Goal: Complete application form

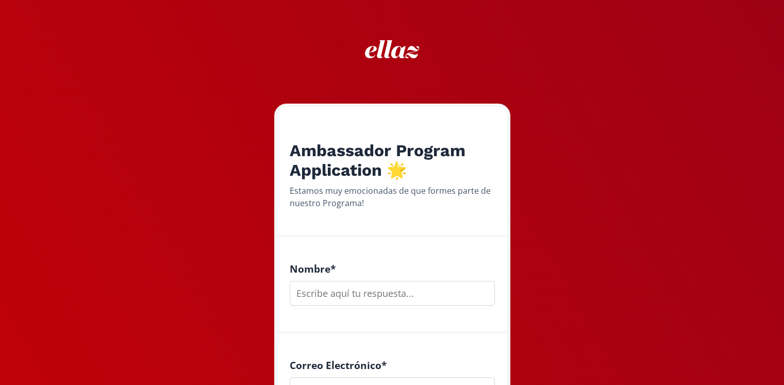
click at [345, 288] on input "text" at bounding box center [392, 293] width 205 height 25
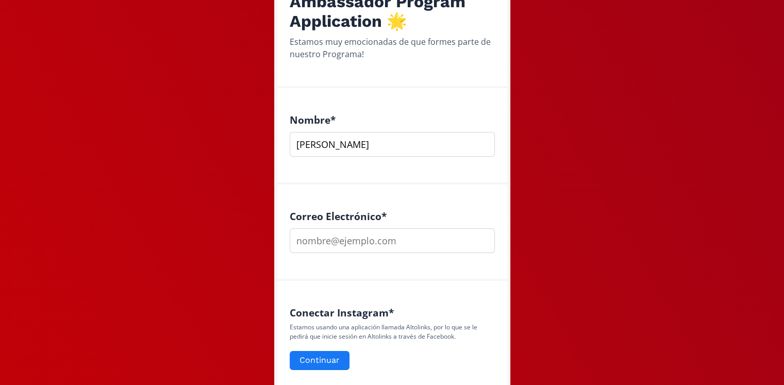
scroll to position [161, 0]
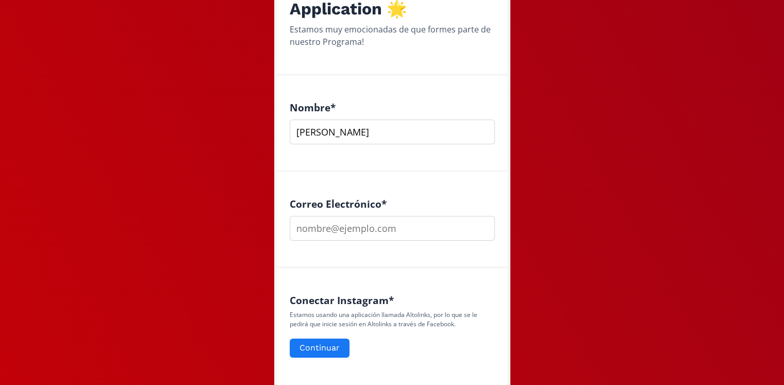
type input "[PERSON_NAME]"
click at [347, 223] on input "email" at bounding box center [392, 228] width 205 height 25
type input "[EMAIL_ADDRESS][DOMAIN_NAME]"
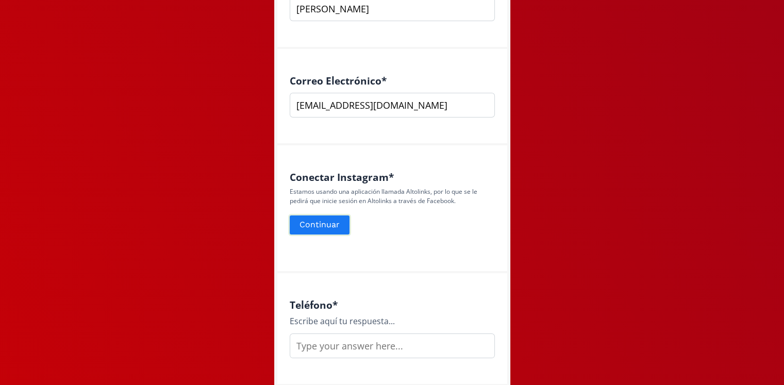
scroll to position [285, 0]
click at [317, 219] on button "Continuar" at bounding box center [319, 225] width 63 height 22
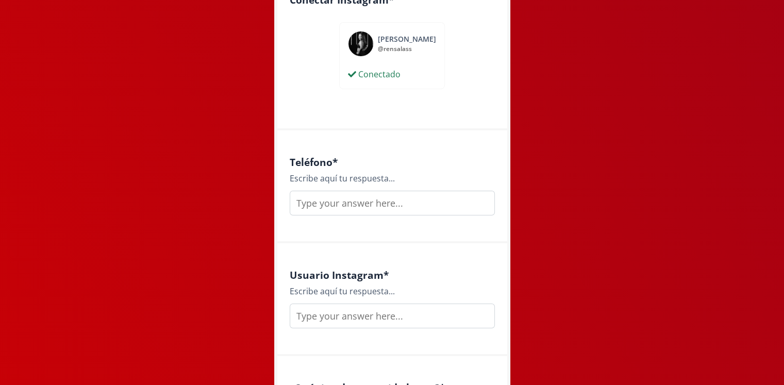
scroll to position [475, 0]
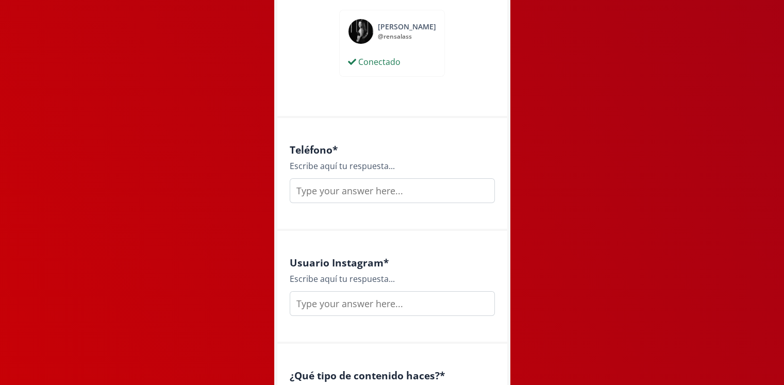
click at [328, 181] on input "text" at bounding box center [392, 190] width 205 height 25
type input "9212443274"
click at [351, 303] on input "text" at bounding box center [392, 303] width 205 height 25
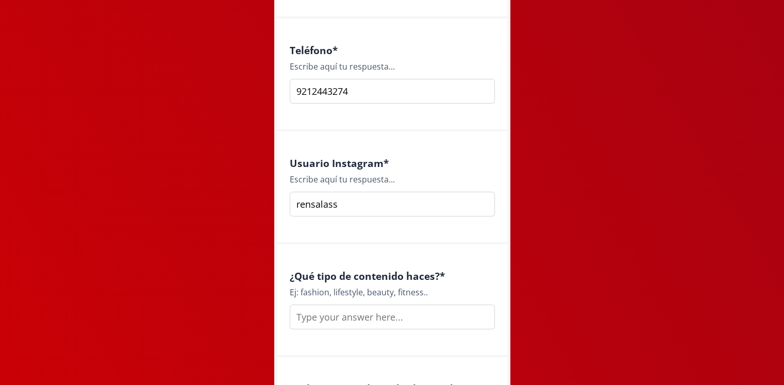
scroll to position [581, 0]
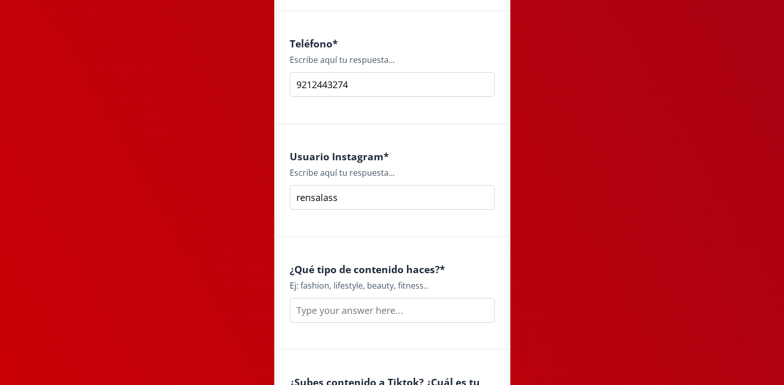
type input "rensalass"
click at [353, 310] on input "text" at bounding box center [392, 310] width 205 height 25
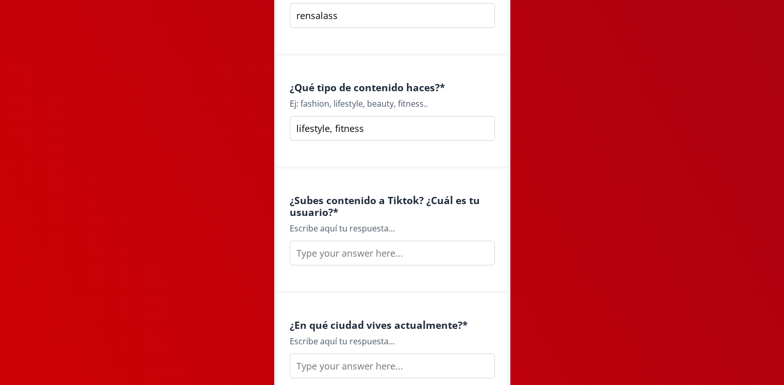
scroll to position [763, 0]
type input "lifestyle, fitness"
click at [343, 258] on input "text" at bounding box center [392, 252] width 205 height 25
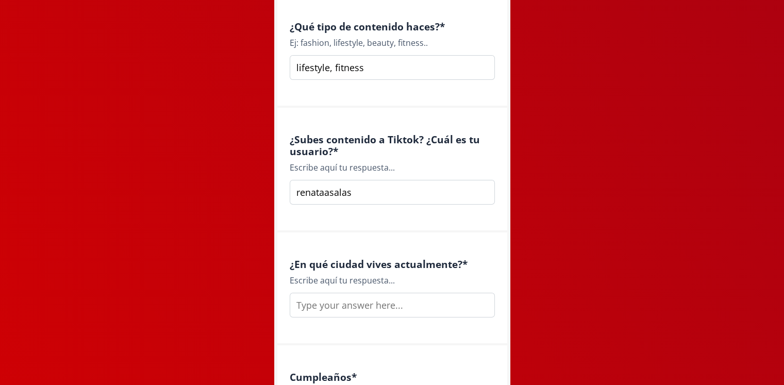
scroll to position [825, 0]
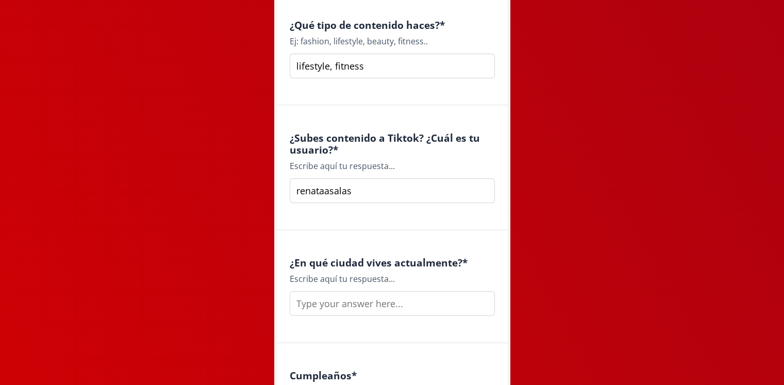
type input "renataasalas"
click at [348, 302] on input "text" at bounding box center [392, 303] width 205 height 25
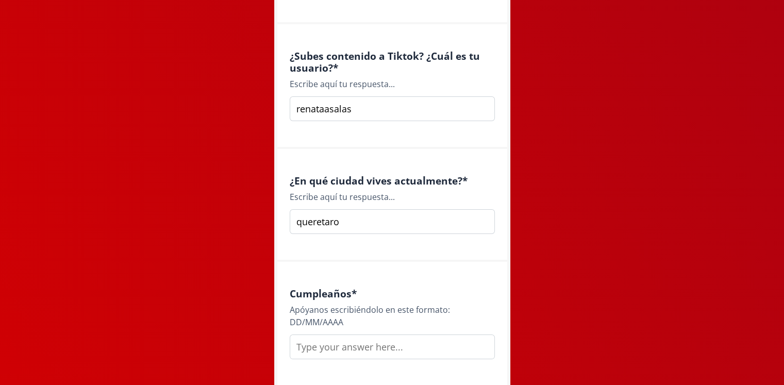
scroll to position [908, 0]
type input "queretaro"
click at [348, 331] on div "Cumpleaños * Apóyanos escribiéndolo en este formato: DD/MM/AAAA" at bounding box center [392, 323] width 205 height 72
click at [347, 338] on input "text" at bounding box center [392, 346] width 205 height 25
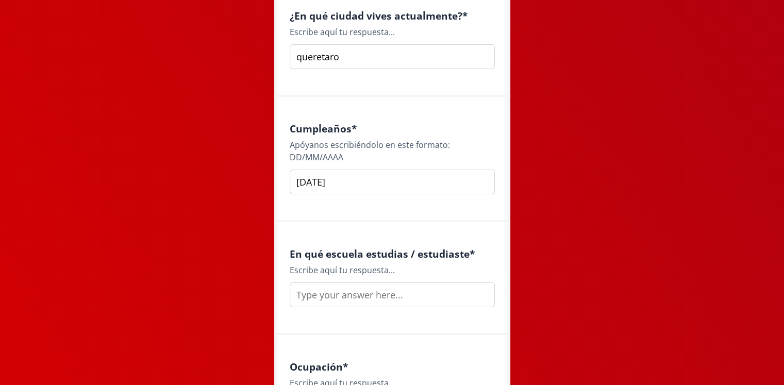
scroll to position [1073, 0]
type input "18/12/2001"
click at [342, 299] on input "text" at bounding box center [392, 294] width 205 height 25
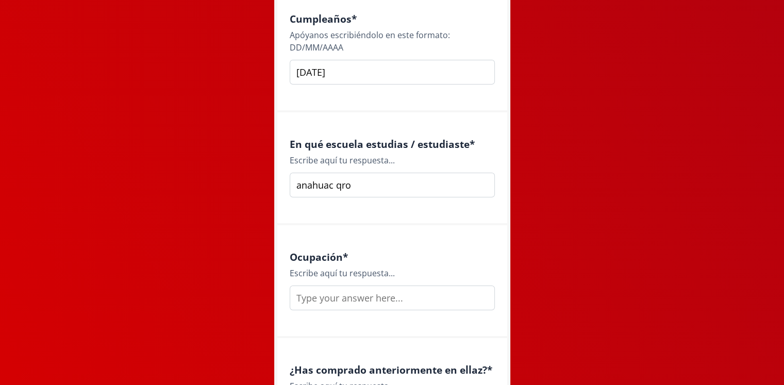
scroll to position [1189, 0]
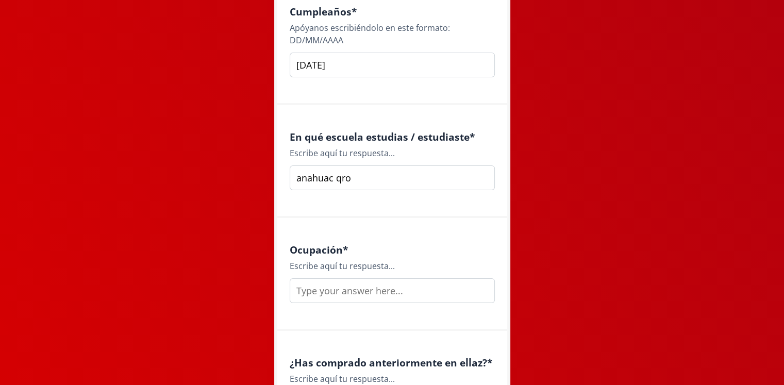
type input "anahuac qro"
click at [371, 285] on input "text" at bounding box center [392, 291] width 205 height 25
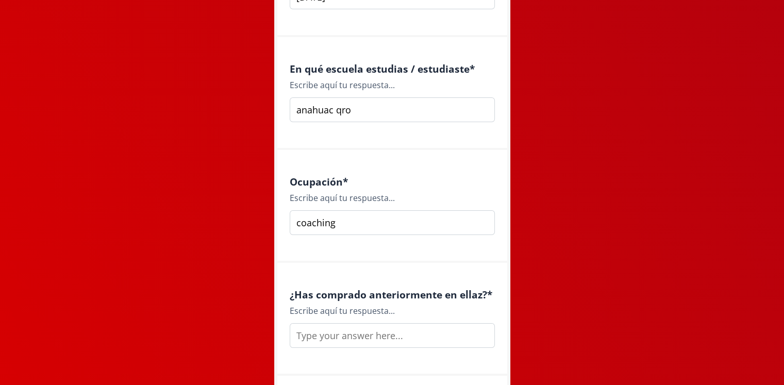
scroll to position [1258, 0]
click at [294, 219] on input "coaching" at bounding box center [392, 221] width 205 height 25
type input "fitness coaching"
click at [334, 334] on input "text" at bounding box center [392, 334] width 205 height 25
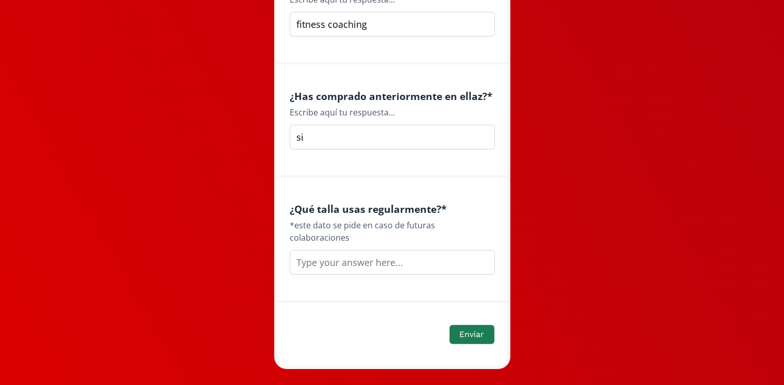
scroll to position [1463, 0]
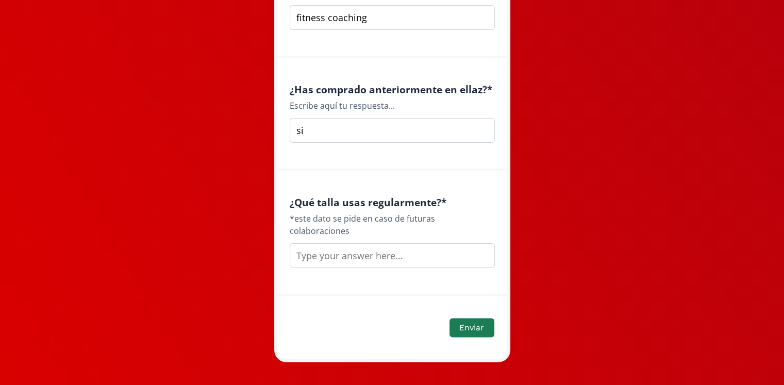
type input "si"
click at [345, 243] on input "text" at bounding box center [392, 255] width 205 height 25
type input "m"
click at [474, 317] on button "Enviar" at bounding box center [471, 328] width 47 height 22
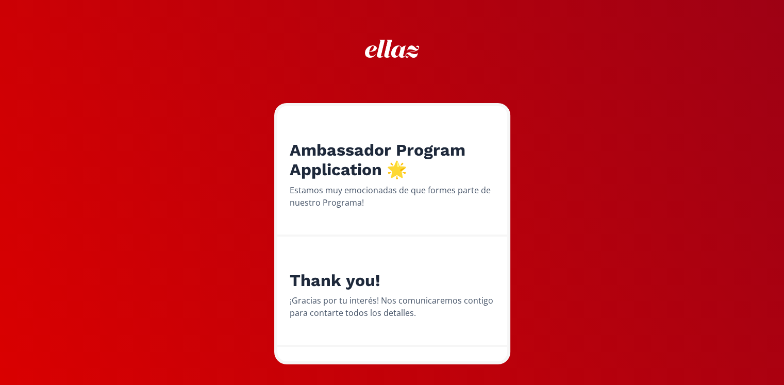
scroll to position [0, 0]
